Goal: Transaction & Acquisition: Purchase product/service

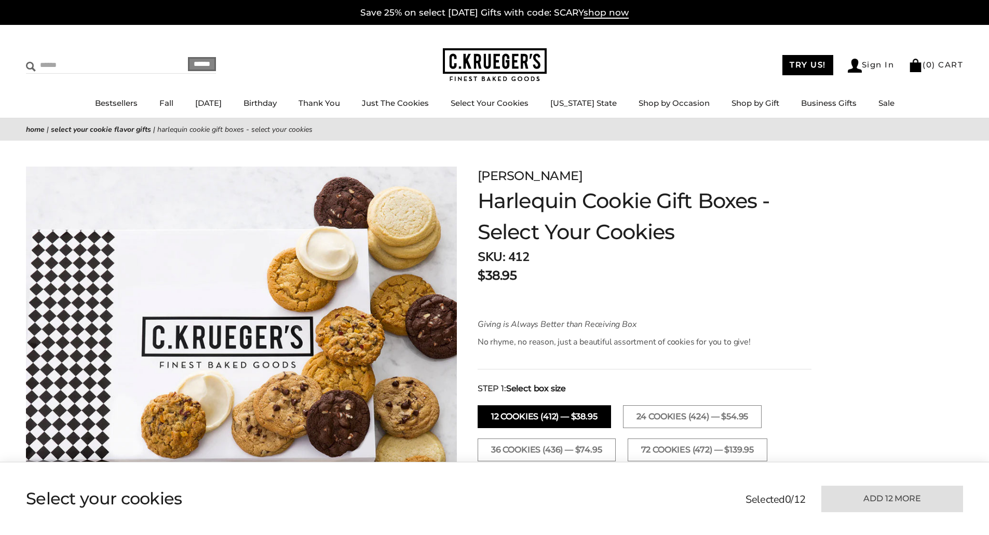
click at [66, 62] on input "Search" at bounding box center [88, 65] width 124 height 16
type input "***"
click at [188, 57] on input "******" at bounding box center [202, 64] width 28 height 14
